Goal: Information Seeking & Learning: Learn about a topic

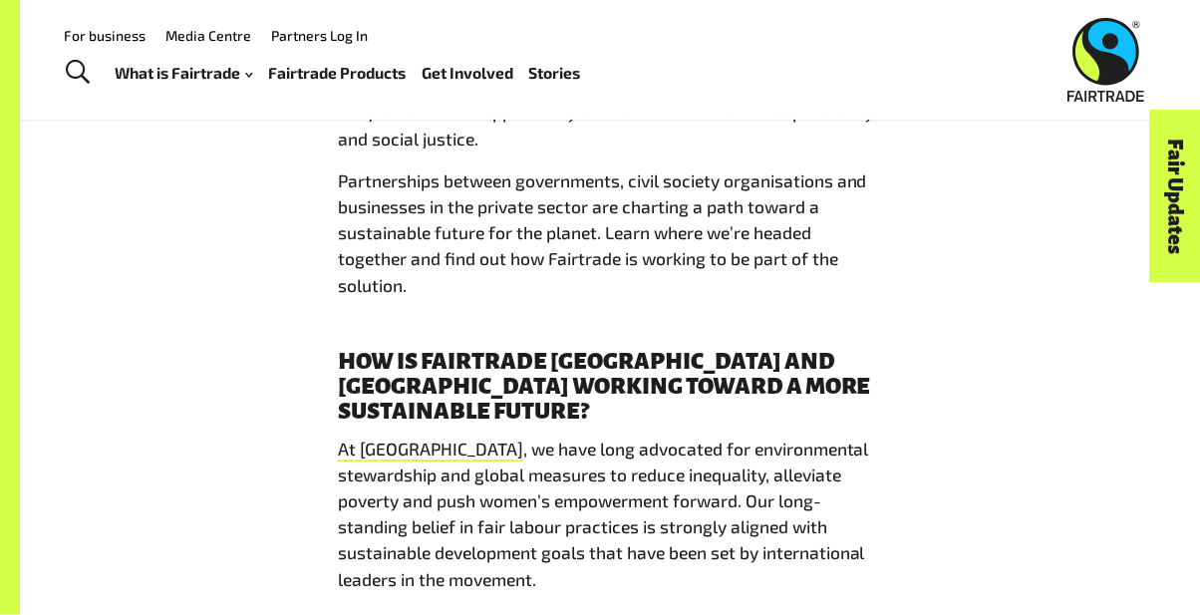
scroll to position [1087, 0]
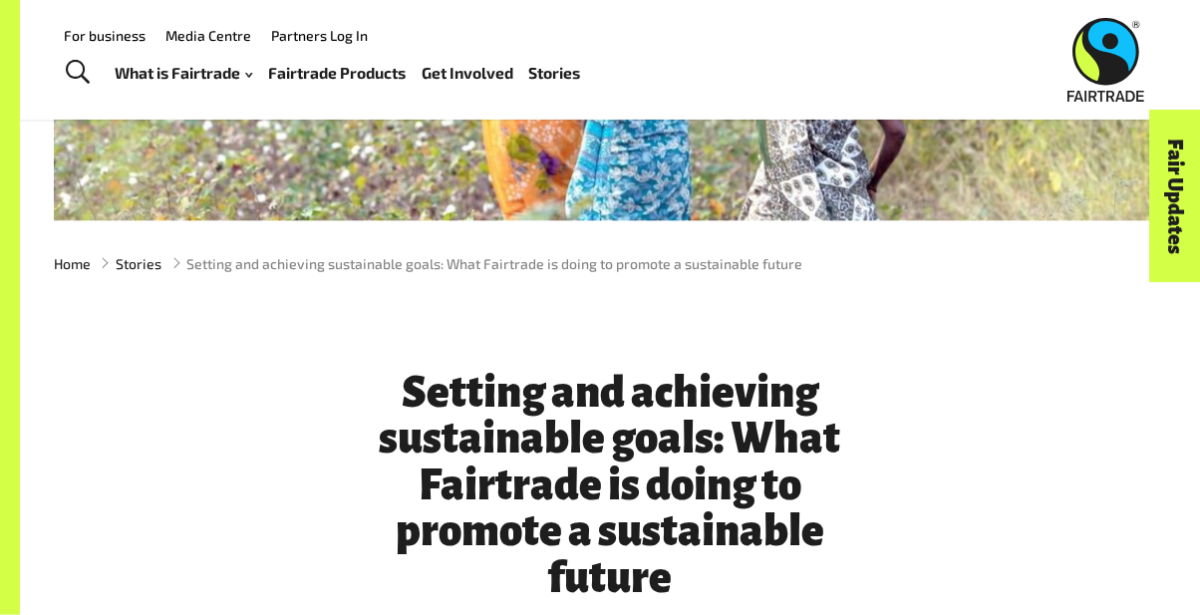
scroll to position [437, 0]
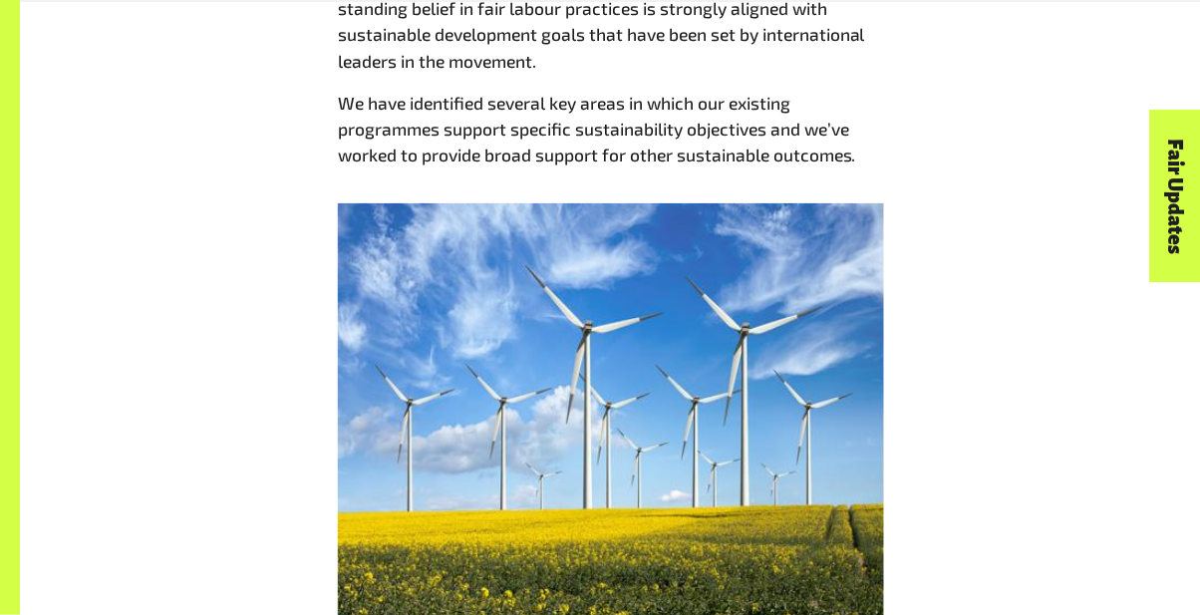
click at [771, 584] on img at bounding box center [611, 428] width 546 height 451
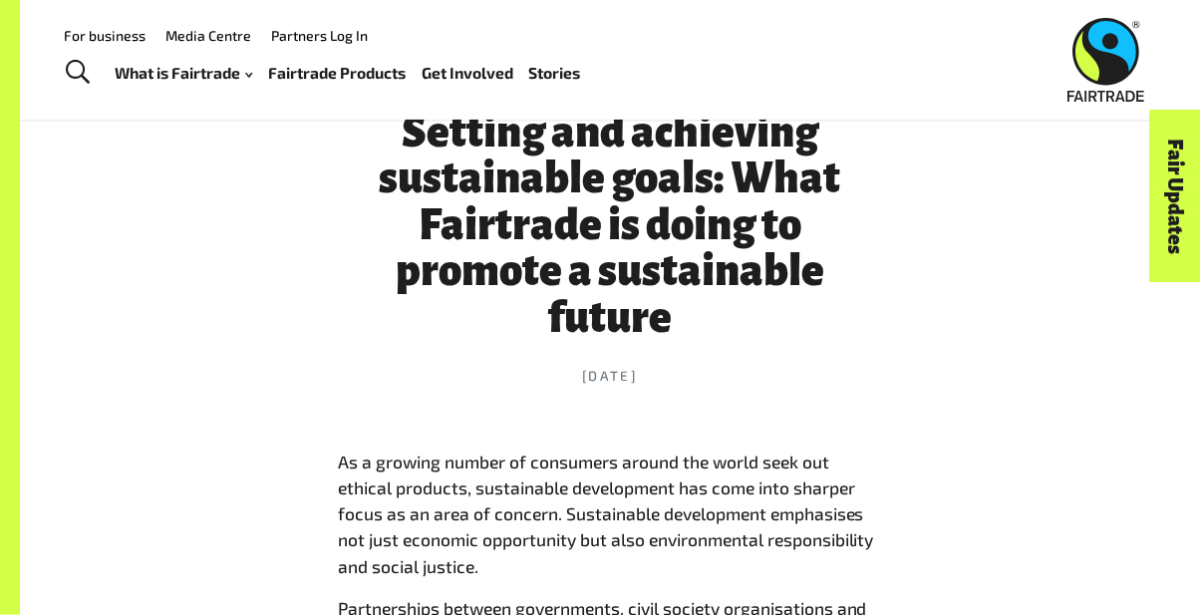
scroll to position [699, 0]
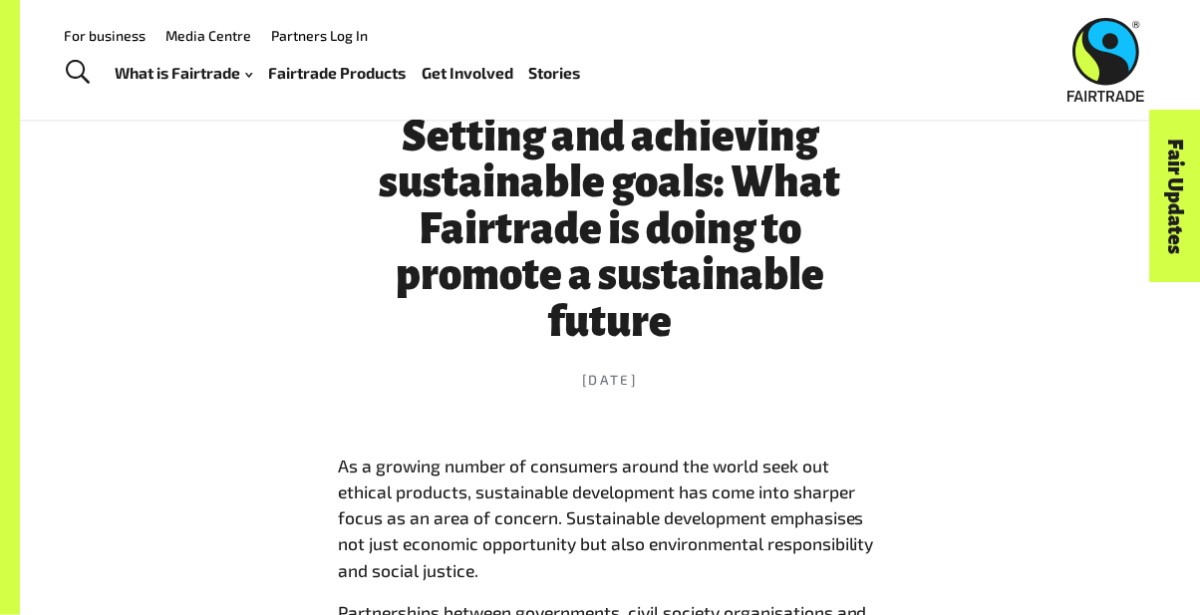
click at [788, 368] on header "Setting and achieving sustainable goals: What Fairtrade is doing to promote a s…" at bounding box center [610, 252] width 544 height 405
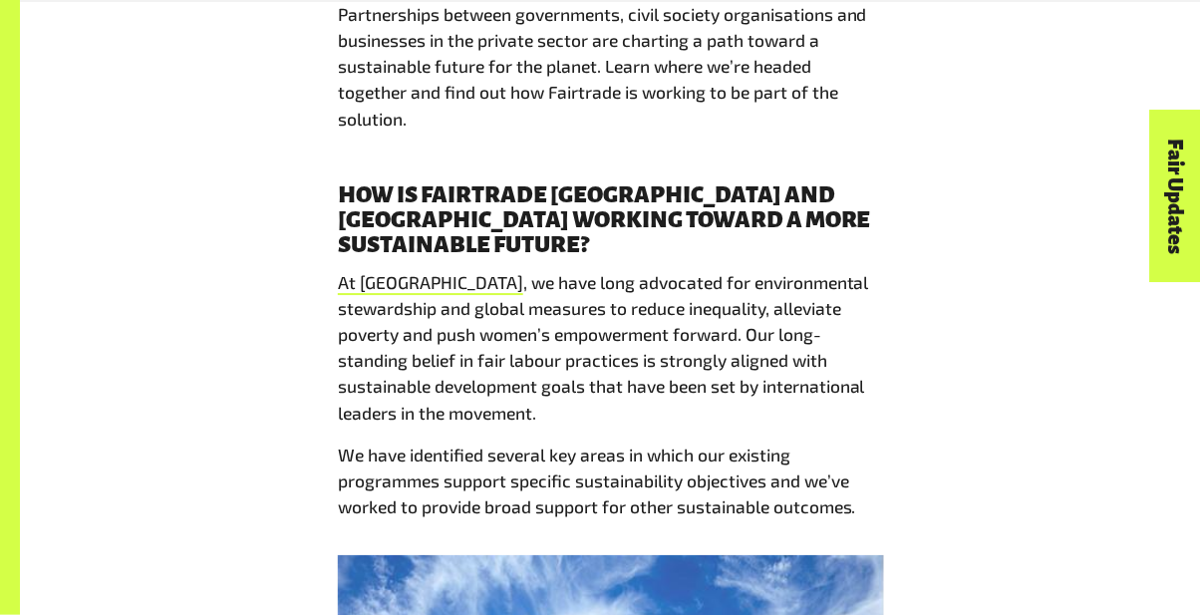
scroll to position [1304, 0]
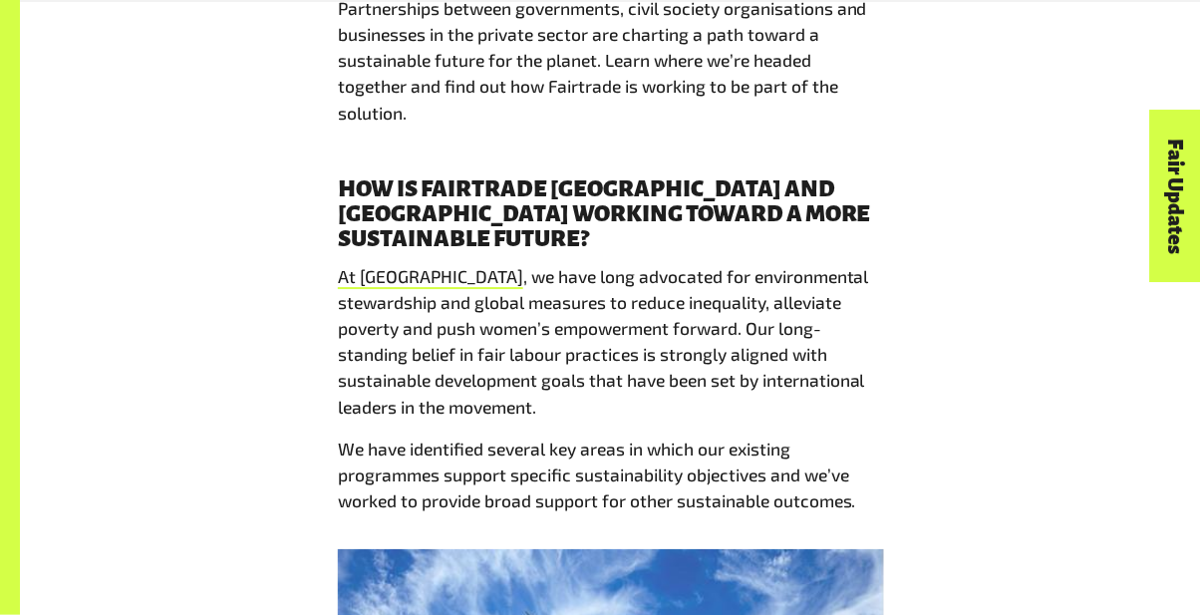
click at [881, 483] on p "We have identified several key areas in which our existing programmes support s…" at bounding box center [610, 476] width 544 height 79
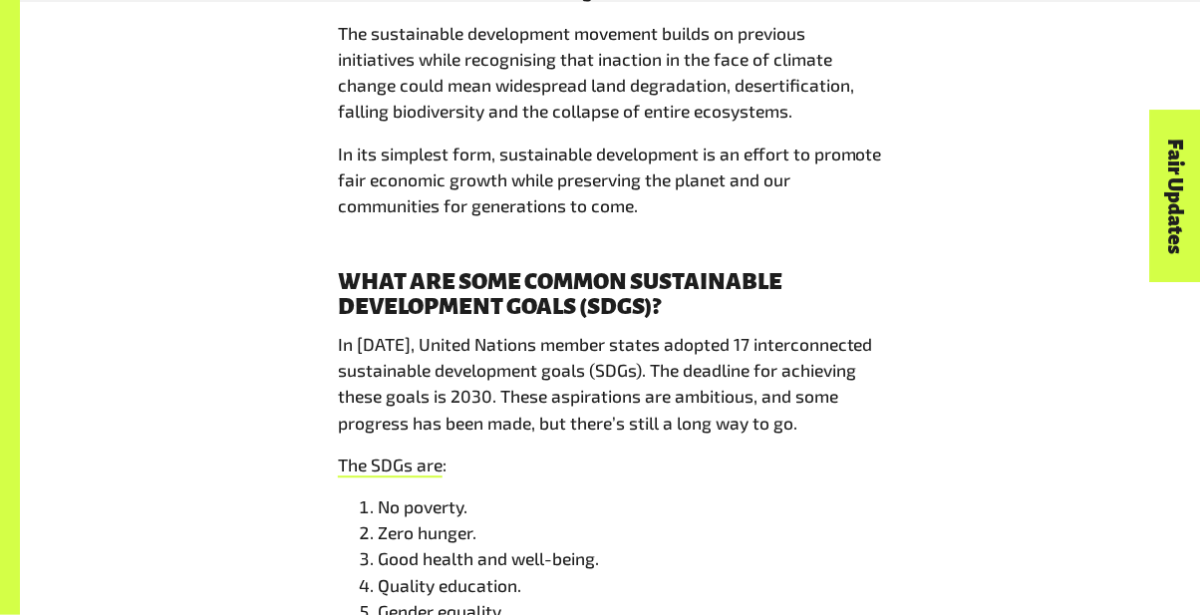
scroll to position [2579, 0]
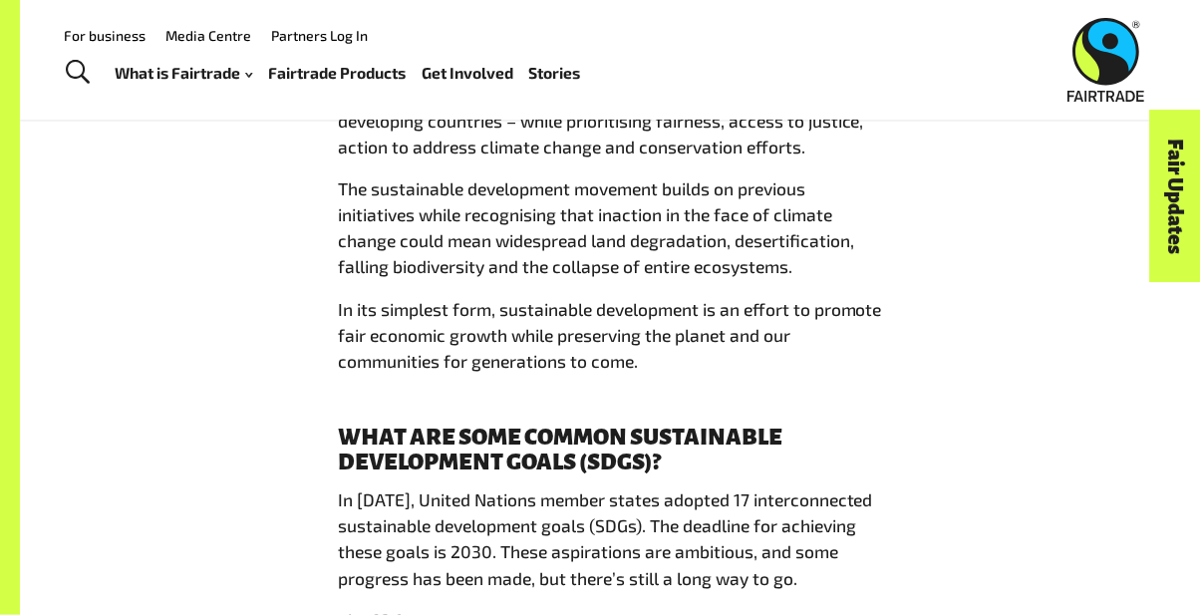
click at [674, 443] on b "What are some common sustainable development goals (SDGs)?" at bounding box center [560, 451] width 445 height 50
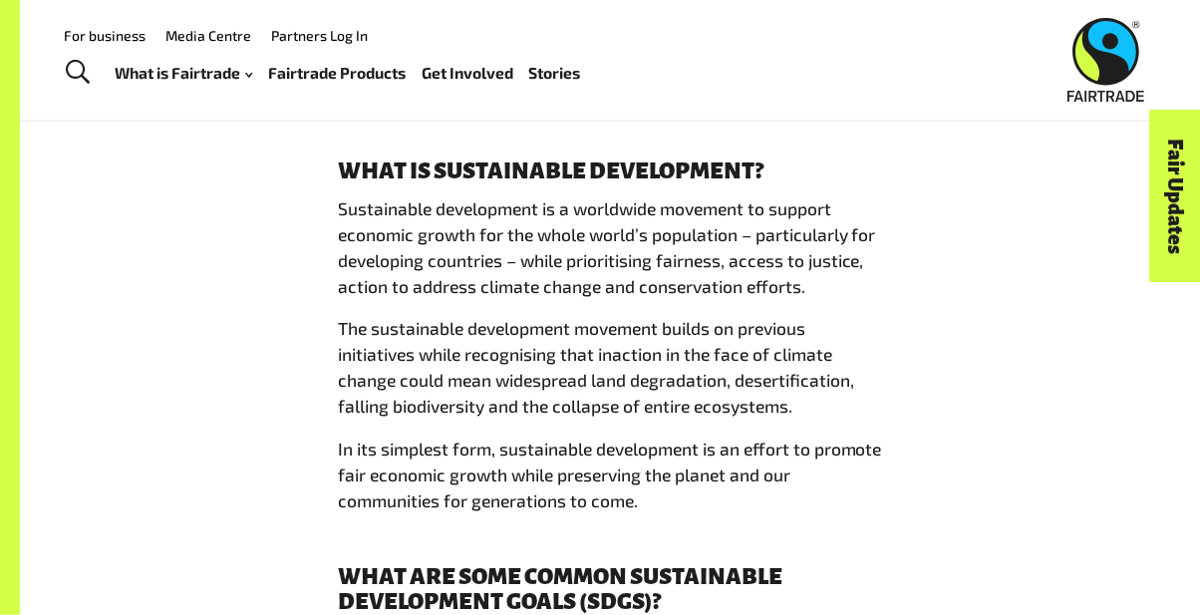
scroll to position [2261, 0]
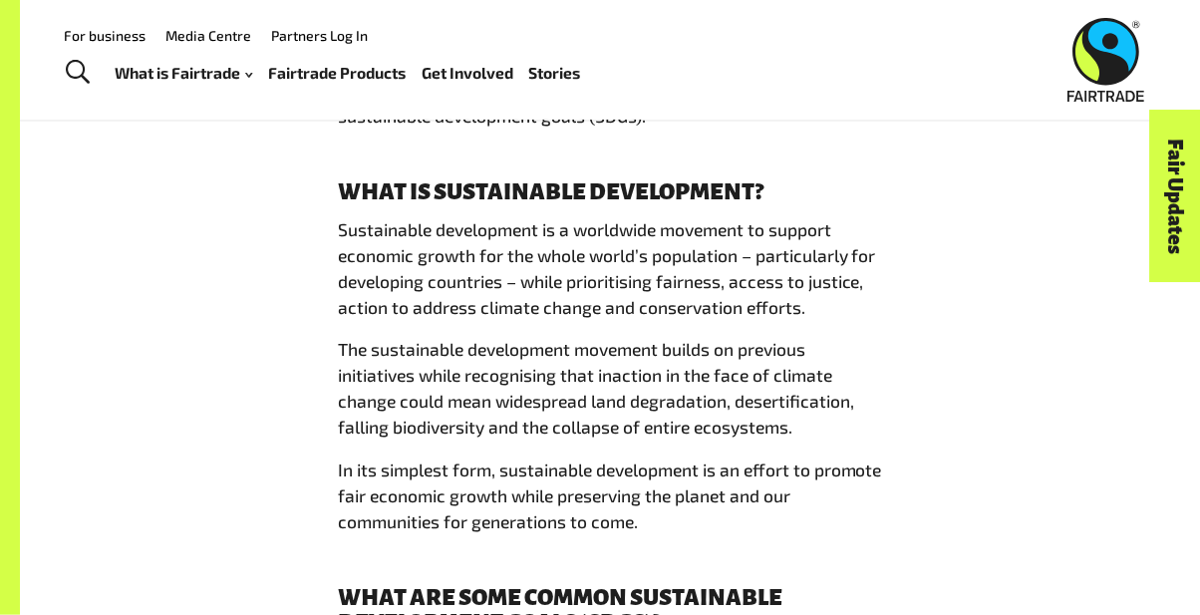
click at [349, 245] on span "Sustainable development is a worldwide movement to support economic growth for …" at bounding box center [607, 269] width 538 height 100
click at [345, 238] on span "Sustainable development is a worldwide movement to support economic growth for …" at bounding box center [607, 269] width 538 height 100
click at [351, 234] on span "Sustainable development is a worldwide movement to support economic growth for …" at bounding box center [607, 269] width 538 height 100
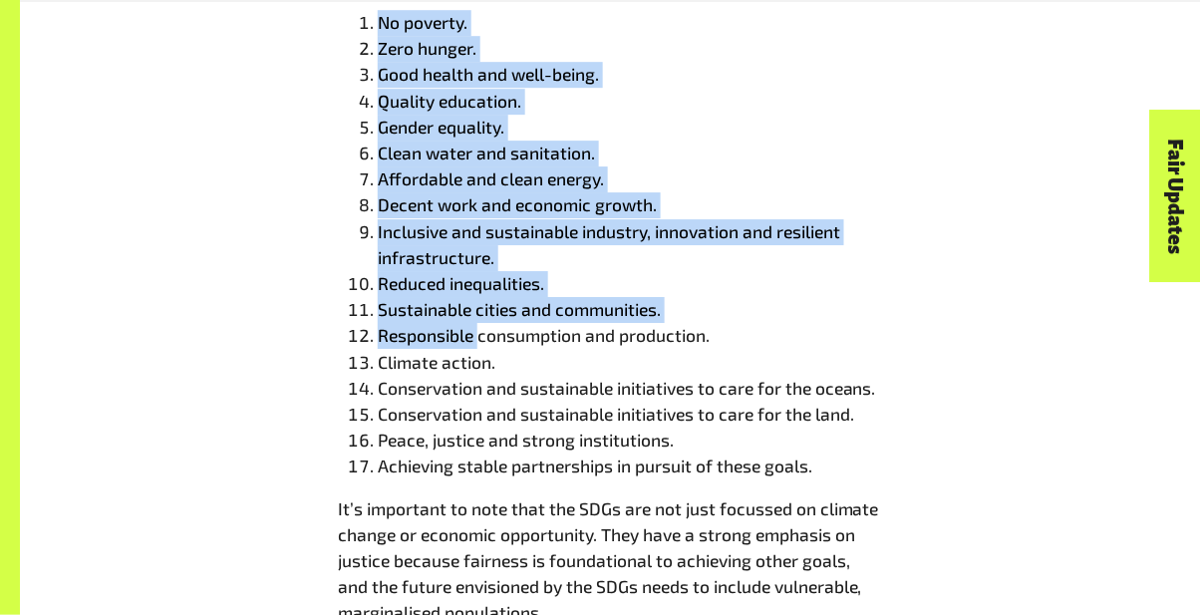
scroll to position [3070, 0]
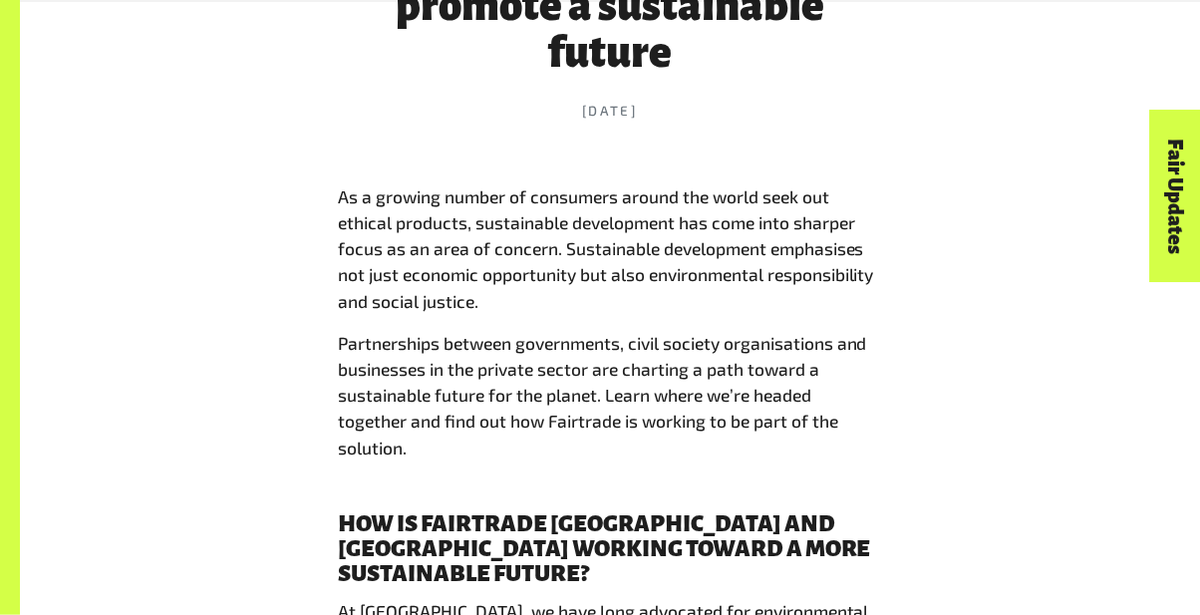
scroll to position [970, 0]
click at [502, 538] on b "How is Fairtrade [GEOGRAPHIC_DATA] and [GEOGRAPHIC_DATA] working toward a more …" at bounding box center [604, 547] width 533 height 75
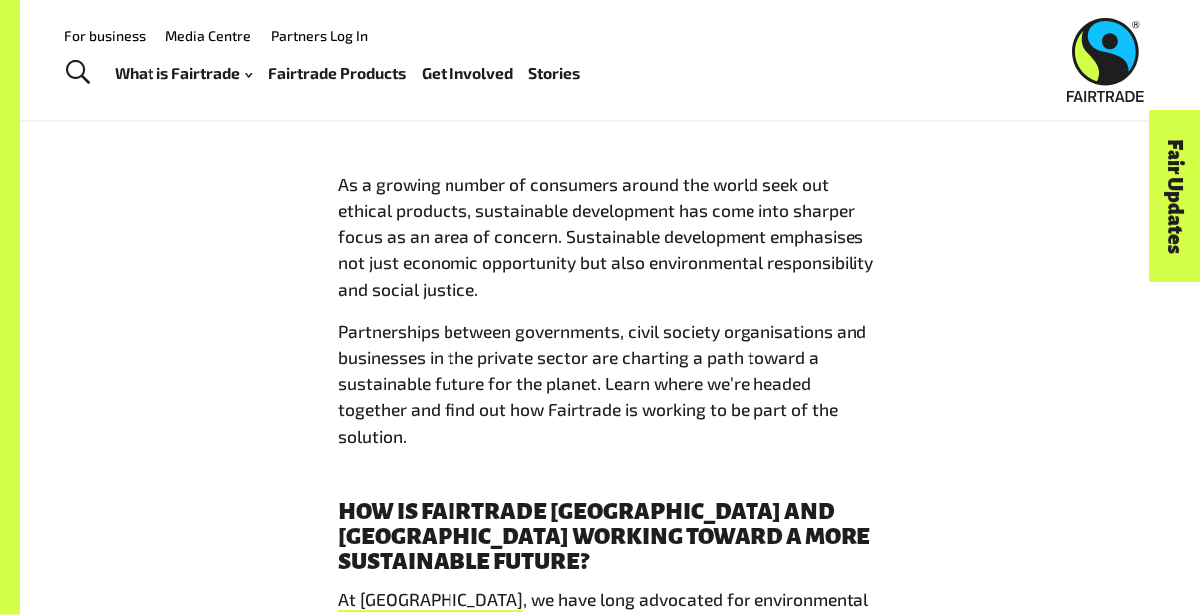
scroll to position [993, 0]
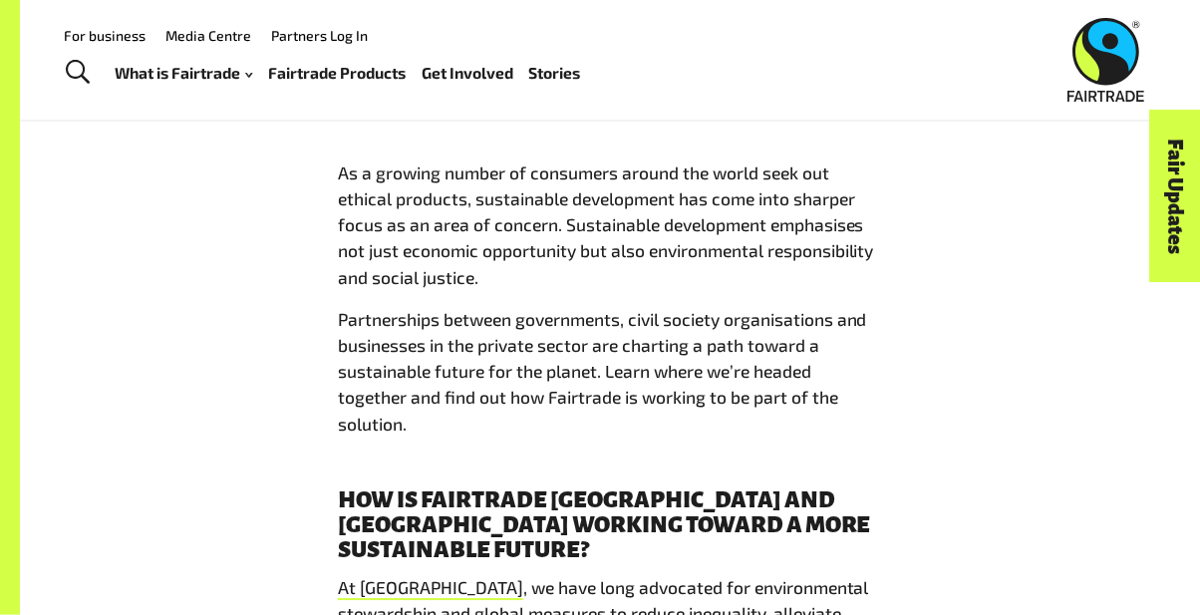
click at [641, 181] on span "As a growing number of consumers around the world seek out ethical products, su…" at bounding box center [606, 225] width 536 height 126
click at [754, 183] on p "As a growing number of consumers around the world seek out ethical products, su…" at bounding box center [610, 226] width 544 height 131
click at [816, 178] on span "As a growing number of consumers around the world seek out ethical products, su…" at bounding box center [606, 225] width 536 height 126
click at [454, 207] on span "As a growing number of consumers around the world seek out ethical products, su…" at bounding box center [606, 225] width 536 height 126
click at [626, 210] on p "As a growing number of consumers around the world seek out ethical products, su…" at bounding box center [610, 226] width 544 height 131
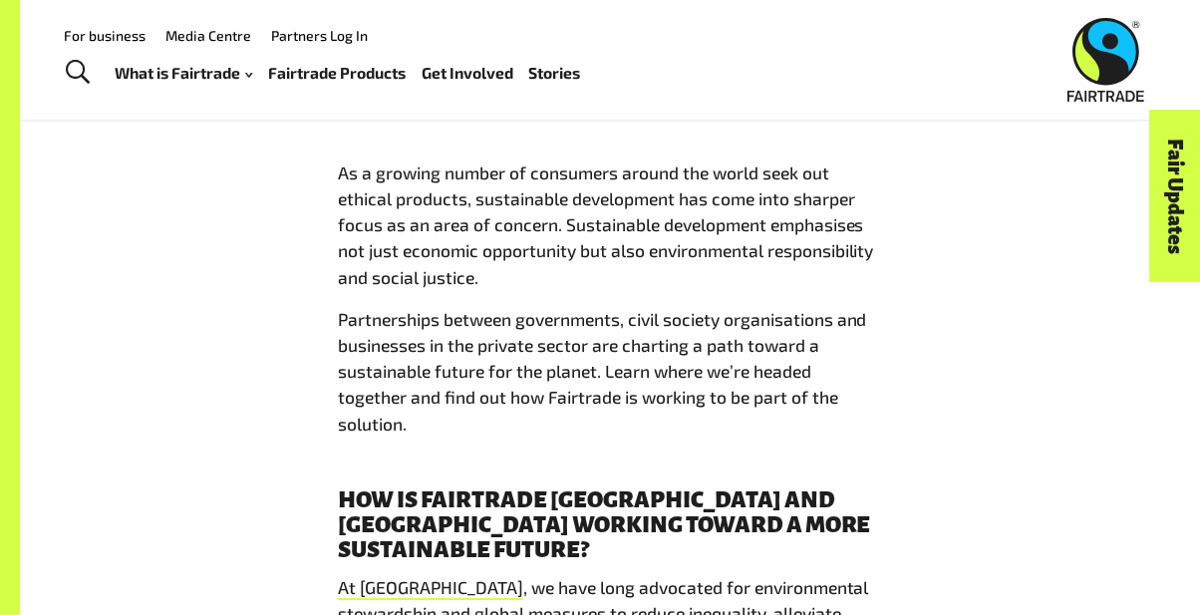
click at [822, 214] on span "As a growing number of consumers around the world seek out ethical products, su…" at bounding box center [606, 225] width 536 height 126
click at [524, 244] on span "As a growing number of consumers around the world seek out ethical products, su…" at bounding box center [606, 225] width 536 height 126
click at [567, 228] on span "As a growing number of consumers around the world seek out ethical products, su…" at bounding box center [606, 225] width 536 height 126
click at [553, 226] on span "As a growing number of consumers around the world seek out ethical products, su…" at bounding box center [606, 225] width 536 height 126
click at [347, 162] on span "As a growing number of consumers around the world seek out ethical products, su…" at bounding box center [606, 225] width 536 height 126
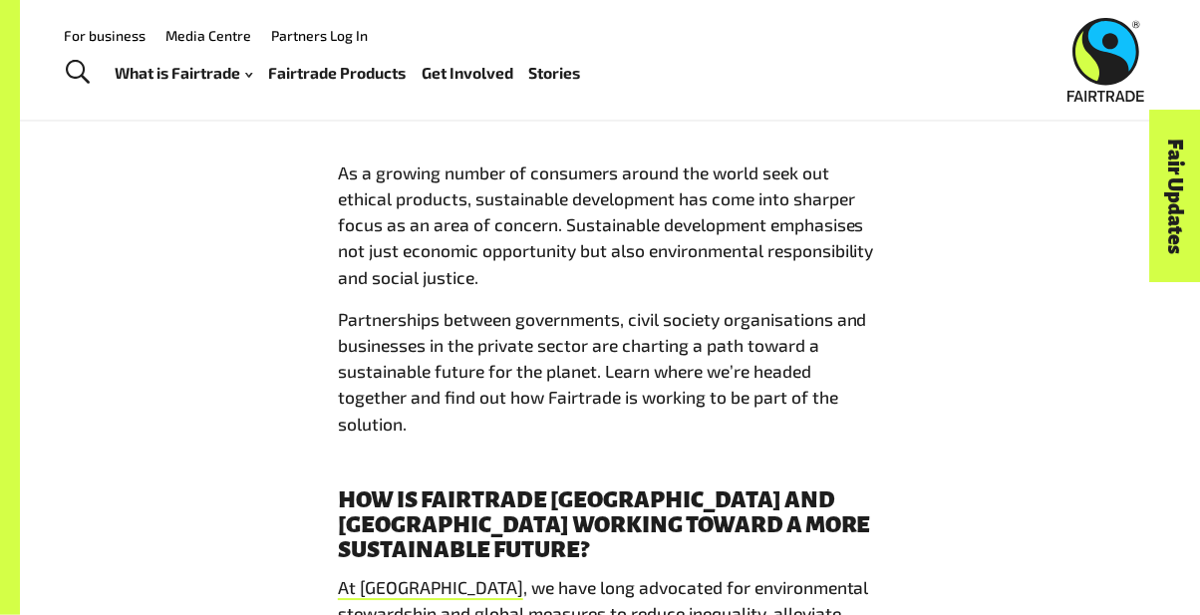
click at [348, 176] on span "As a growing number of consumers around the world seek out ethical products, su…" at bounding box center [606, 225] width 536 height 126
click at [345, 176] on span "As a growing number of consumers around the world seek out ethical products, su…" at bounding box center [606, 225] width 536 height 126
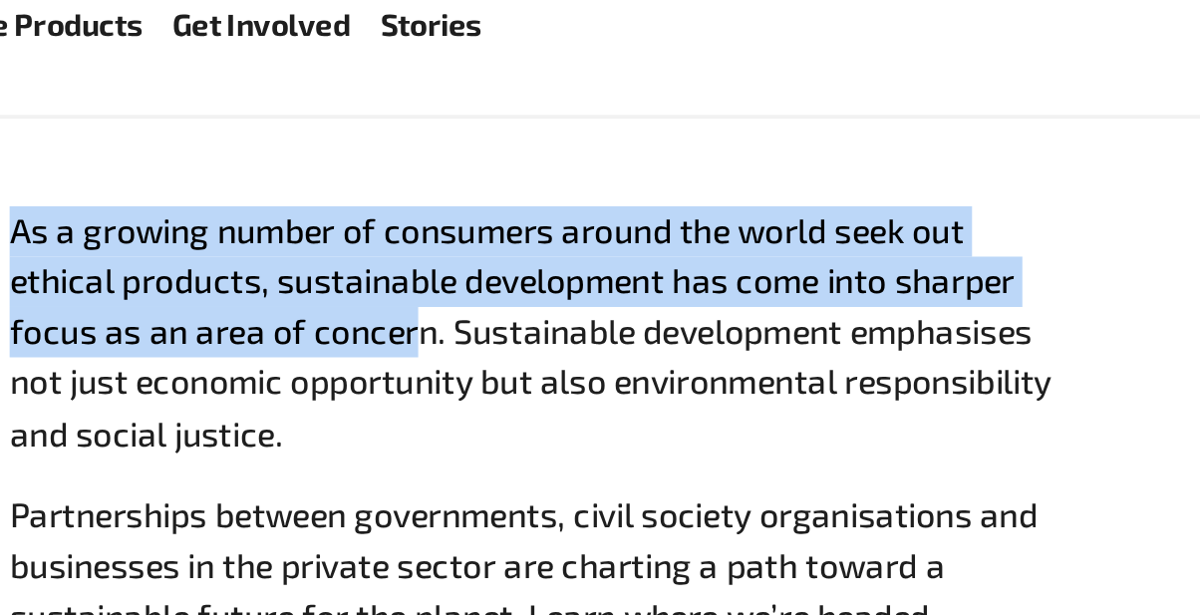
scroll to position [987, 0]
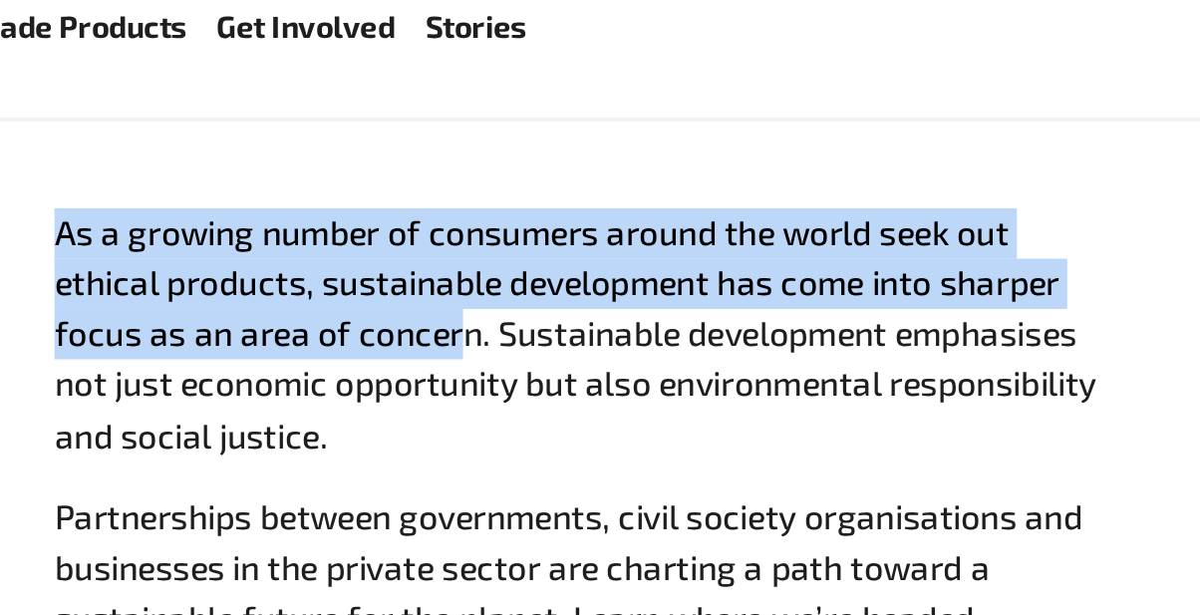
click at [672, 316] on span "Partnerships between governments, civil society organisations and businesses in…" at bounding box center [602, 378] width 529 height 126
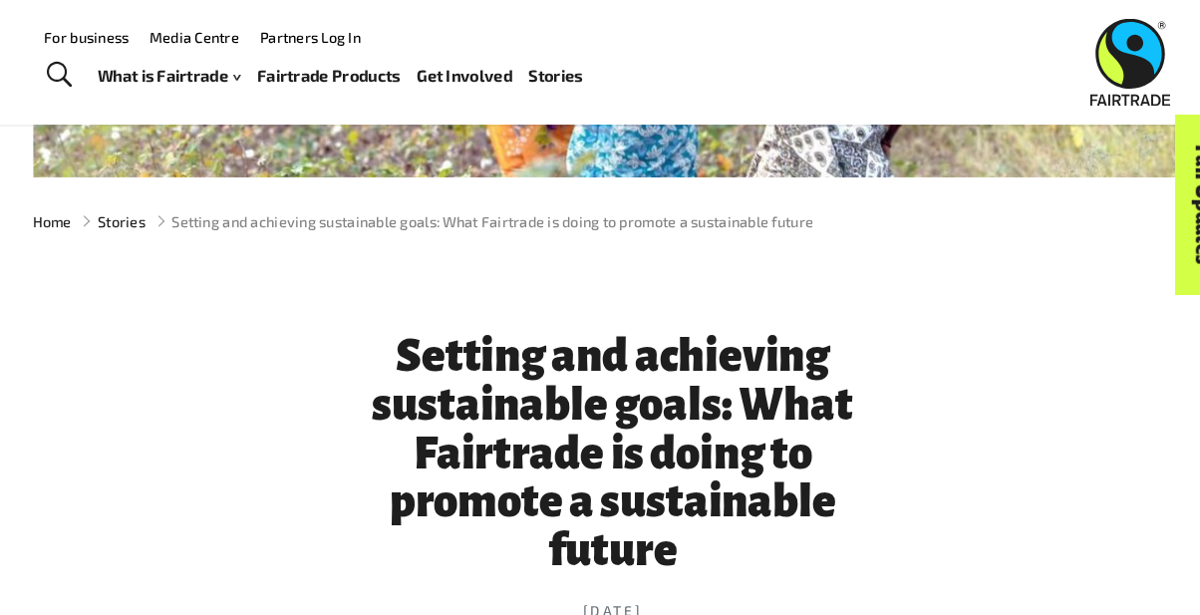
scroll to position [0, 0]
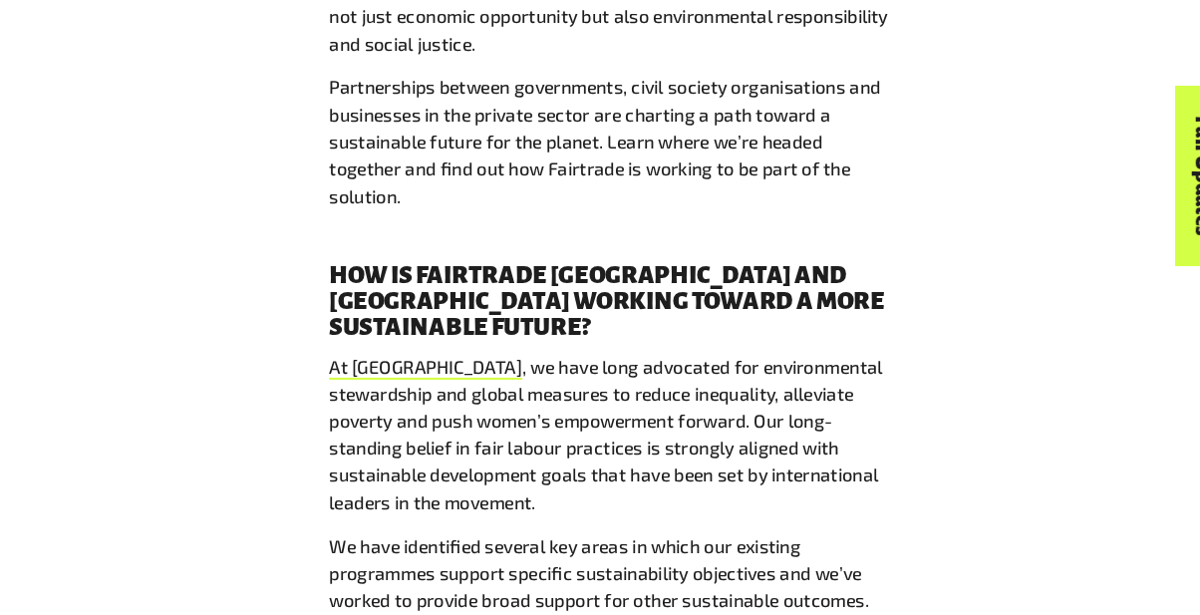
click at [635, 567] on span "We have identified several key areas in which our existing programmes support s…" at bounding box center [597, 577] width 518 height 73
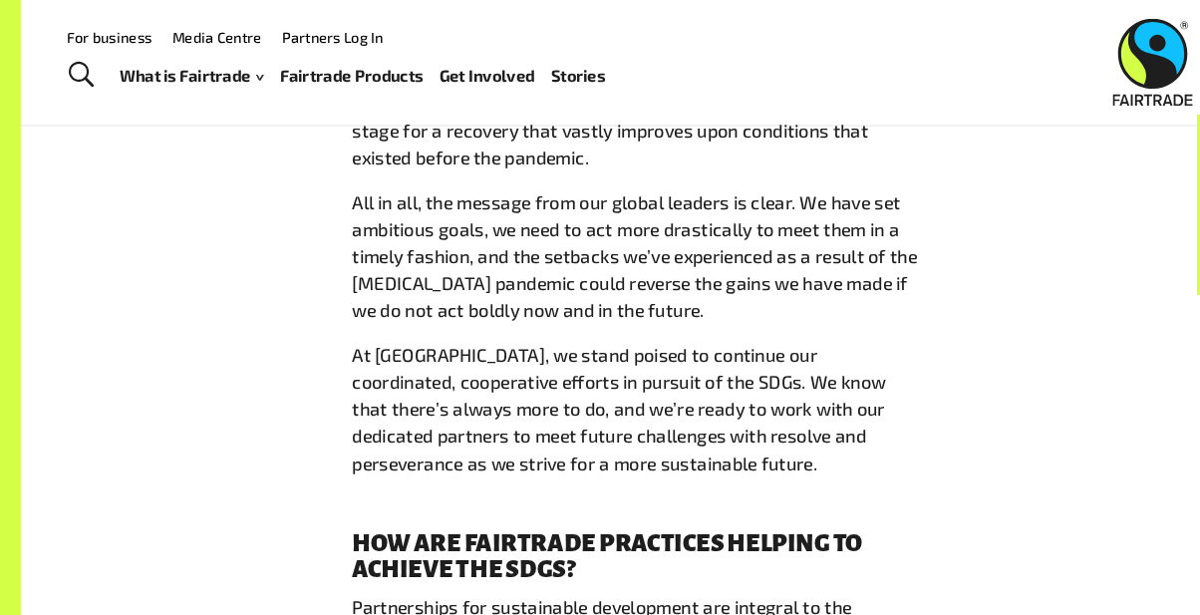
scroll to position [5471, 0]
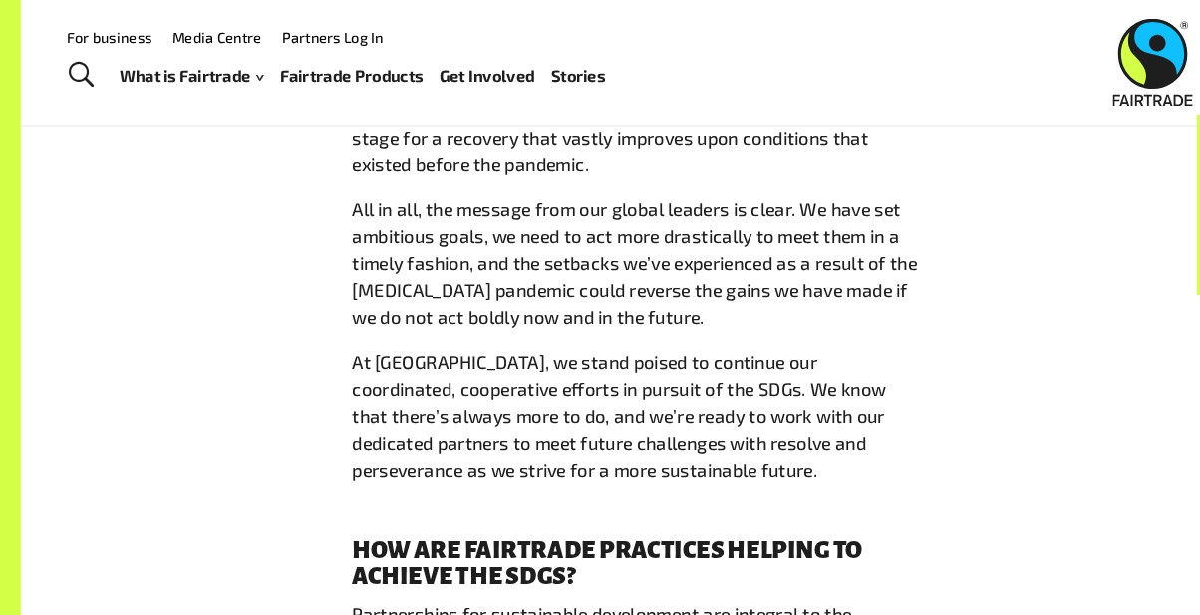
click at [497, 337] on span "At [GEOGRAPHIC_DATA], we stand poised to continue our coordinated, cooperative …" at bounding box center [594, 400] width 512 height 126
click at [538, 337] on span "At [GEOGRAPHIC_DATA], we stand poised to continue our coordinated, cooperative …" at bounding box center [594, 400] width 512 height 126
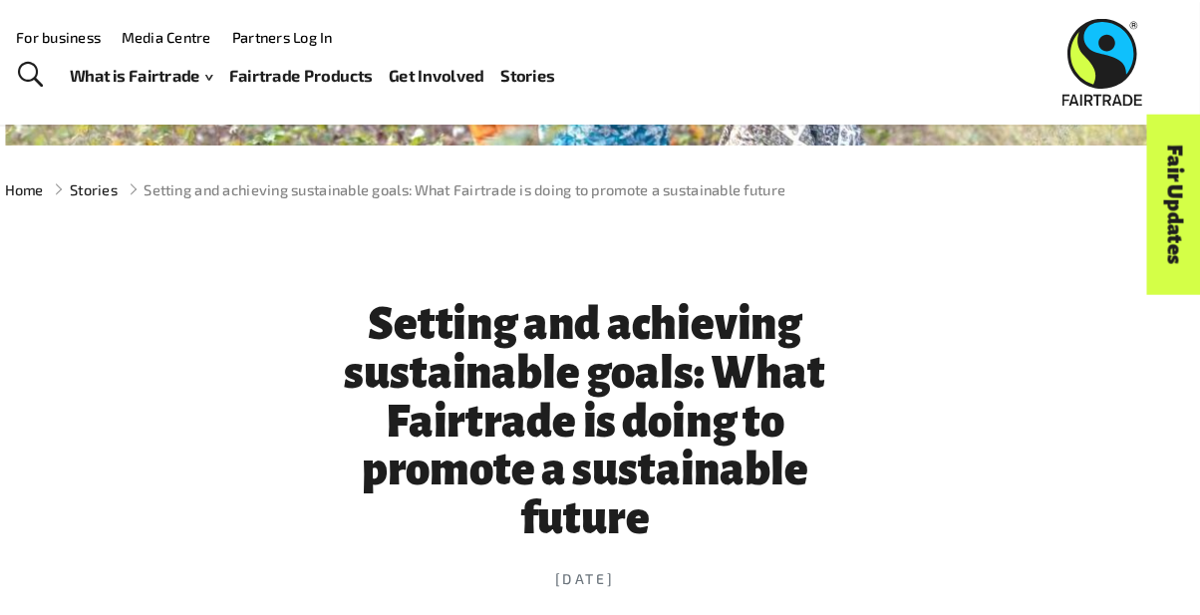
scroll to position [0, 0]
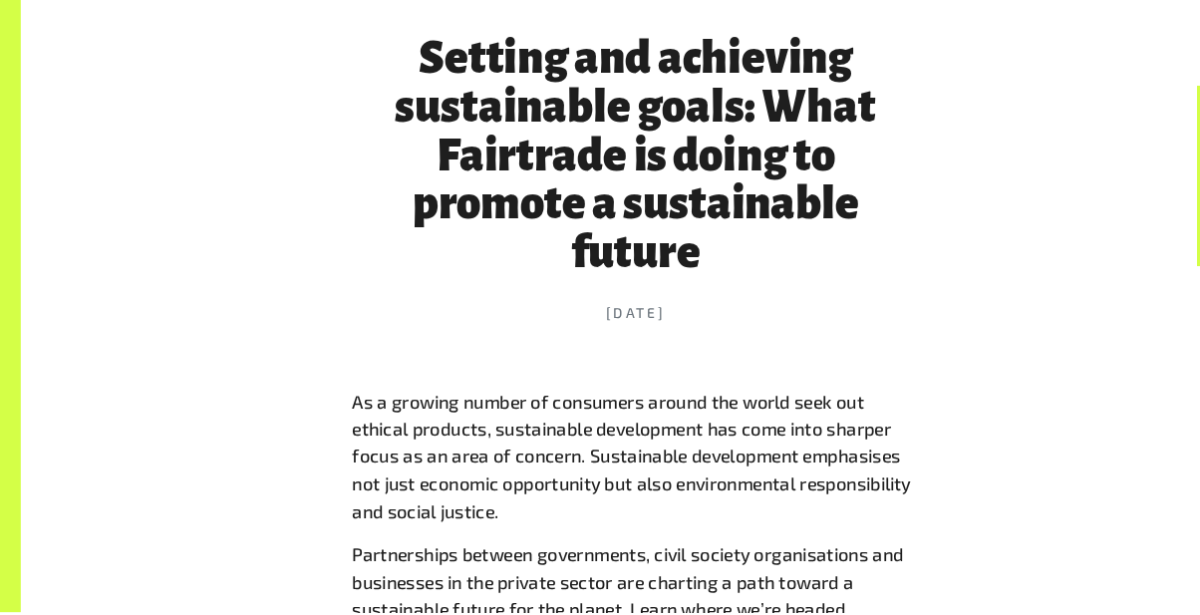
click at [508, 494] on p "As a growing number of consumers around the world seek out ethical products, su…" at bounding box center [610, 466] width 544 height 131
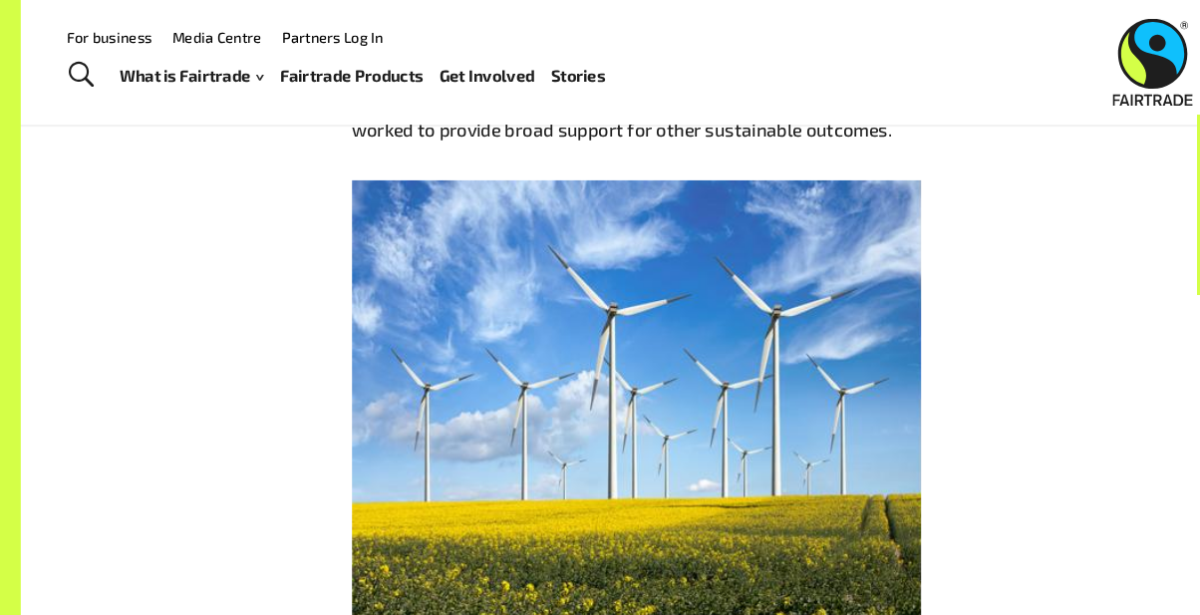
scroll to position [1677, 0]
